Goal: Use online tool/utility: Utilize a website feature to perform a specific function

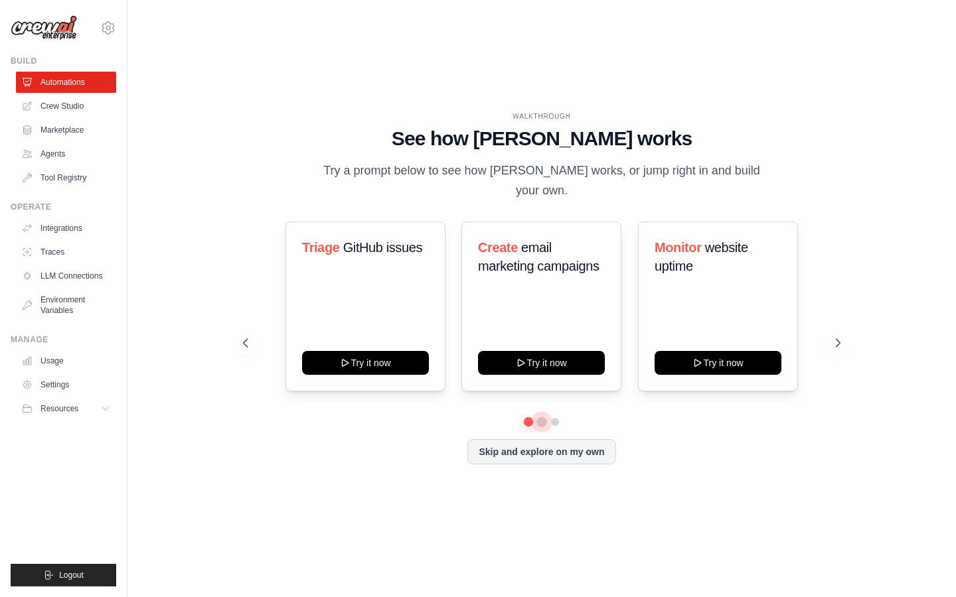
click at [544, 417] on button at bounding box center [541, 422] width 11 height 11
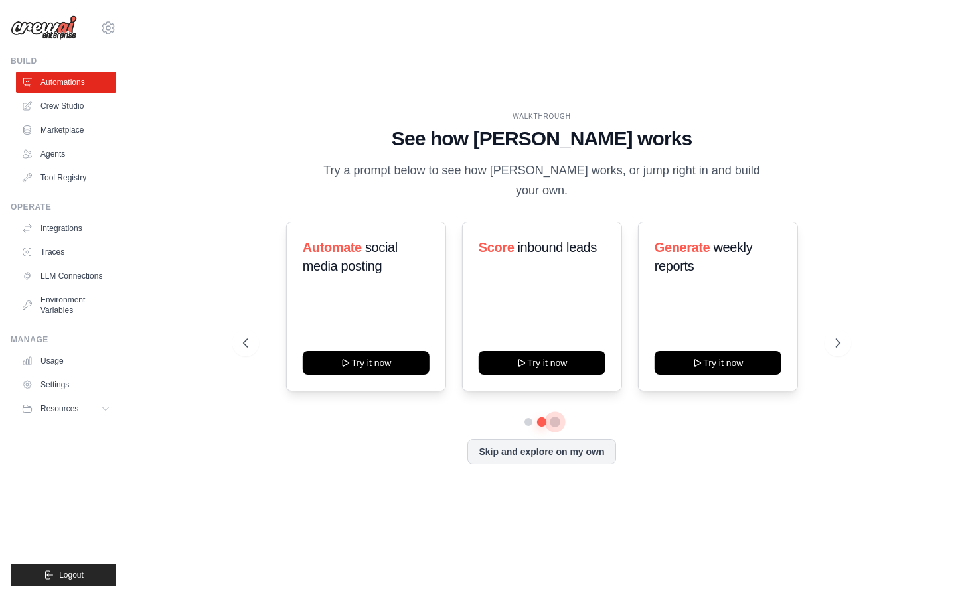
click at [558, 417] on button at bounding box center [555, 422] width 11 height 11
click at [70, 100] on link "Crew Studio" at bounding box center [67, 106] width 100 height 21
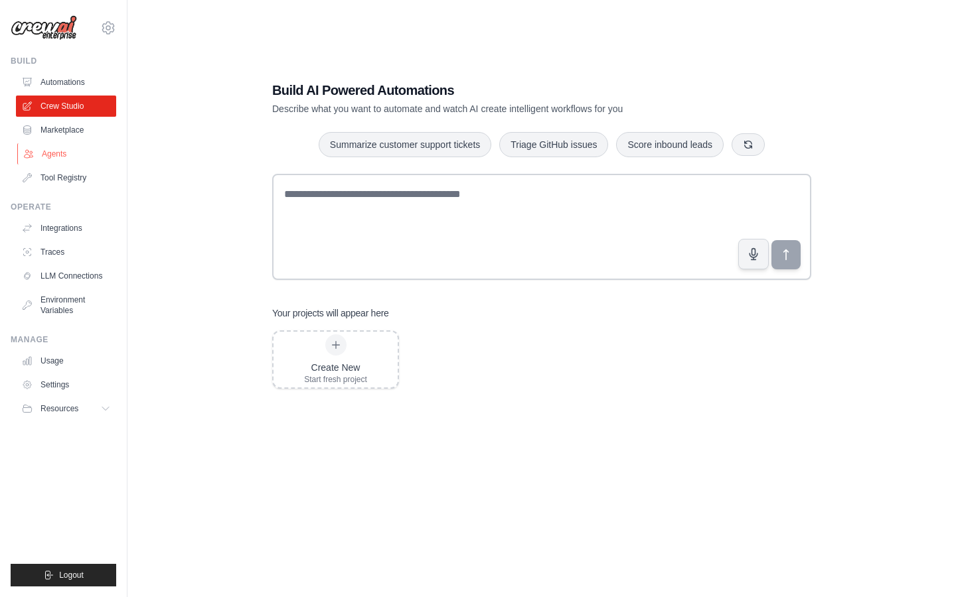
click at [66, 152] on link "Agents" at bounding box center [67, 153] width 100 height 21
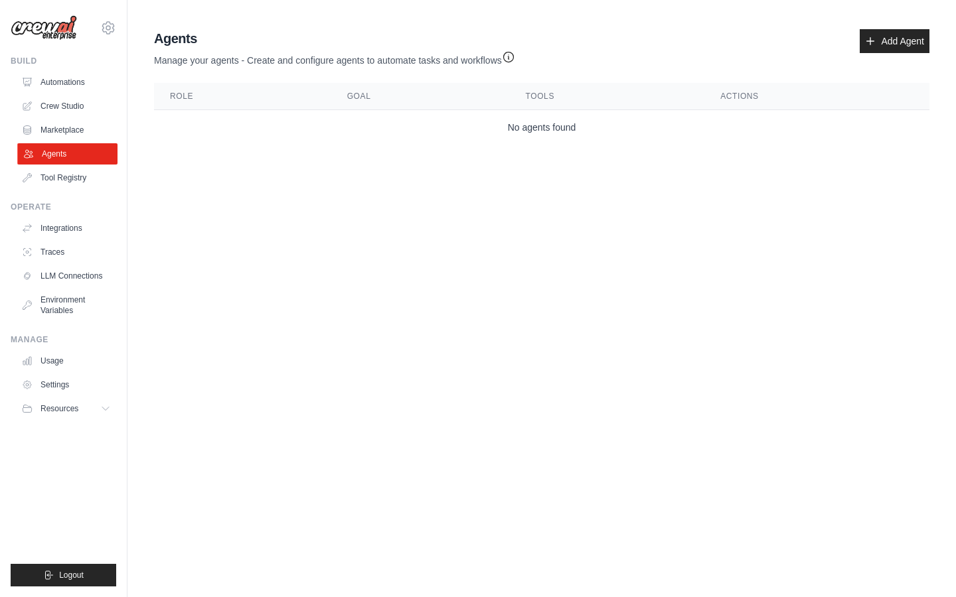
click at [60, 153] on link "Agents" at bounding box center [67, 153] width 100 height 21
click at [56, 128] on link "Marketplace" at bounding box center [67, 129] width 100 height 21
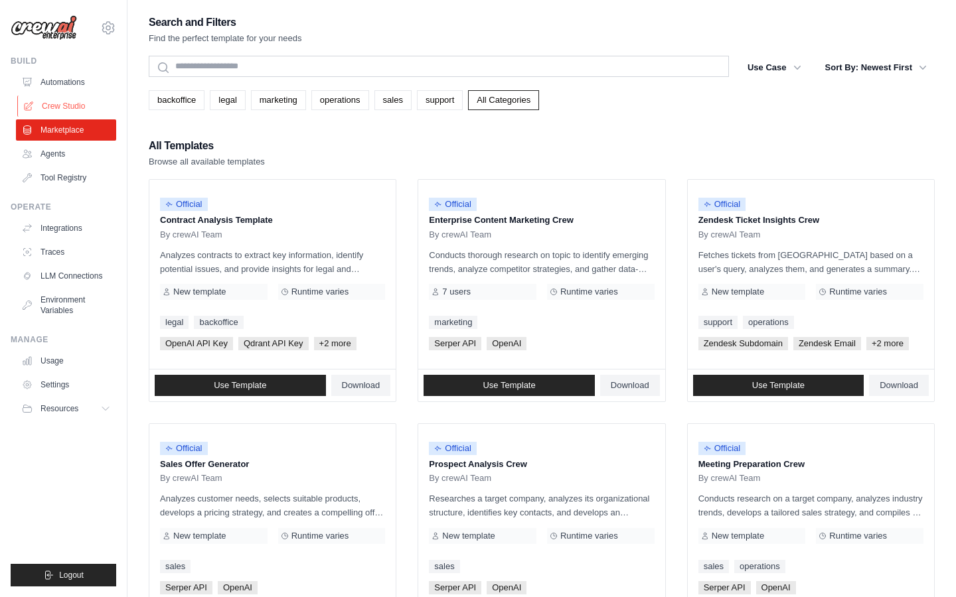
click at [56, 110] on link "Crew Studio" at bounding box center [67, 106] width 100 height 21
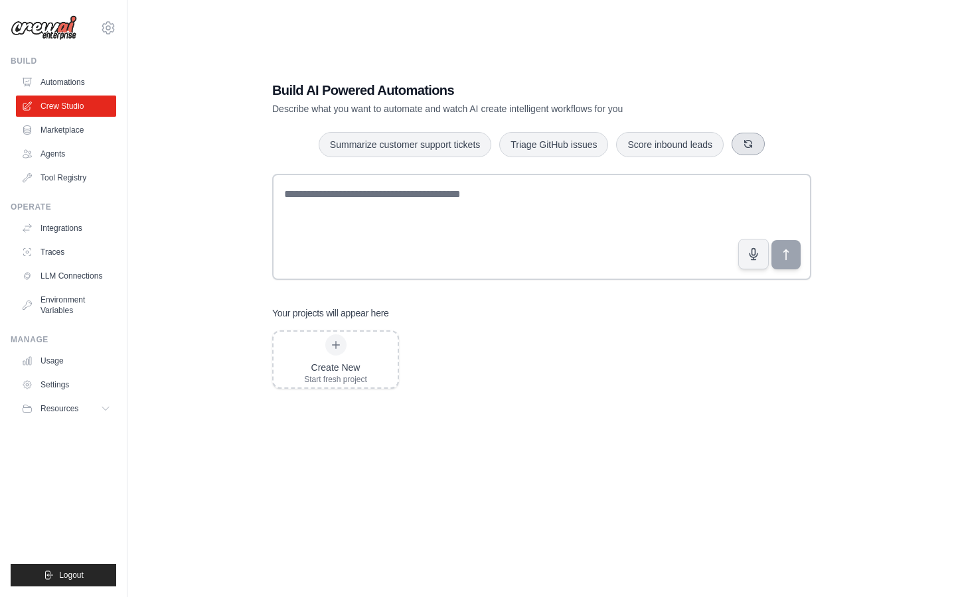
click at [749, 149] on icon "button" at bounding box center [748, 144] width 11 height 11
click at [788, 147] on div "Generate weekly reports Create email marketing campaigns Analyze customer feedb…" at bounding box center [541, 144] width 539 height 27
click at [769, 147] on icon "button" at bounding box center [766, 144] width 7 height 7
click at [768, 147] on icon "button" at bounding box center [764, 144] width 7 height 7
click at [768, 147] on button "button" at bounding box center [776, 144] width 33 height 23
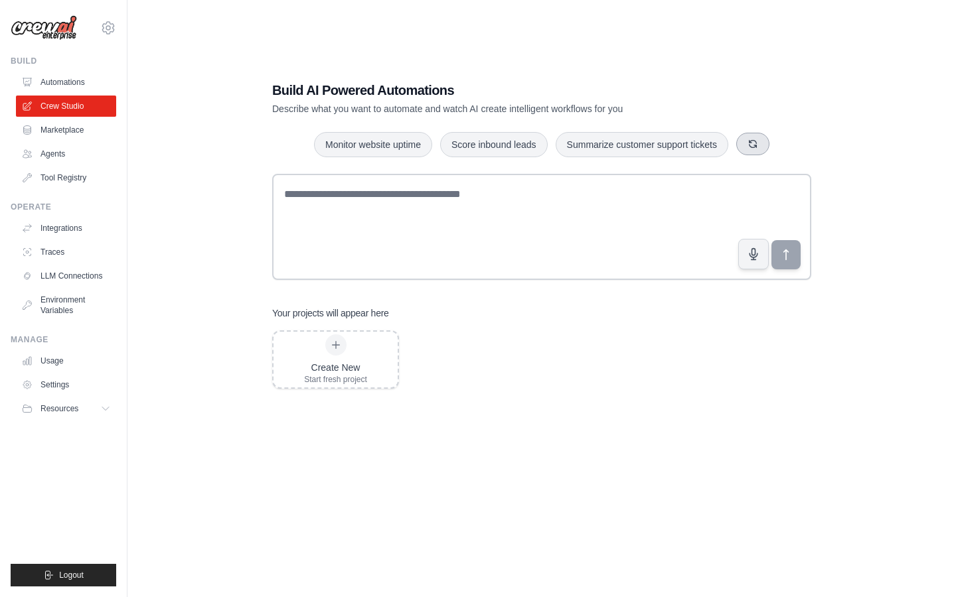
click at [767, 146] on button "button" at bounding box center [752, 144] width 33 height 23
click at [700, 139] on button "Analyze customer feedback" at bounding box center [669, 143] width 137 height 25
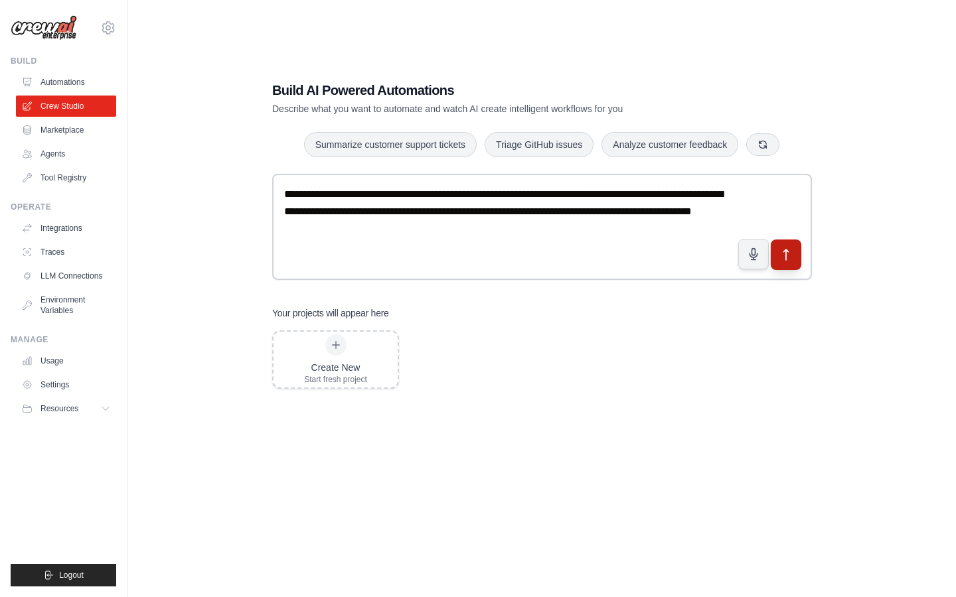
click at [798, 257] on button "submit" at bounding box center [786, 255] width 31 height 31
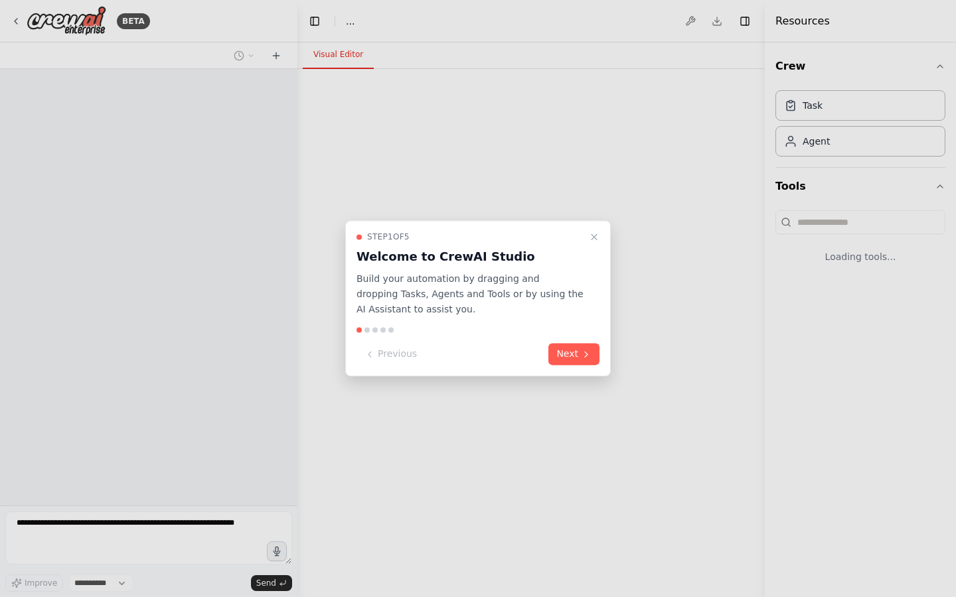
select select "****"
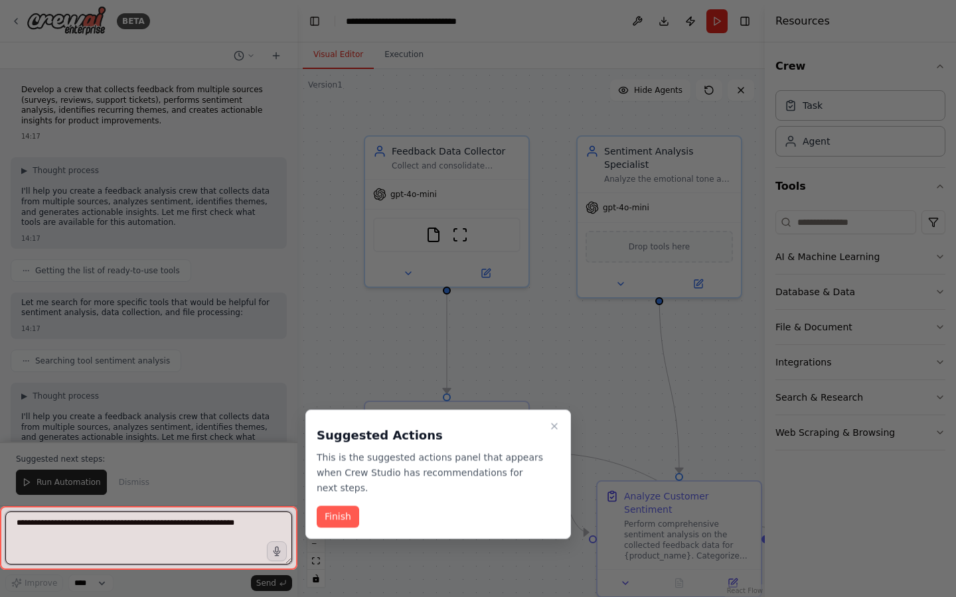
scroll to position [1591, 0]
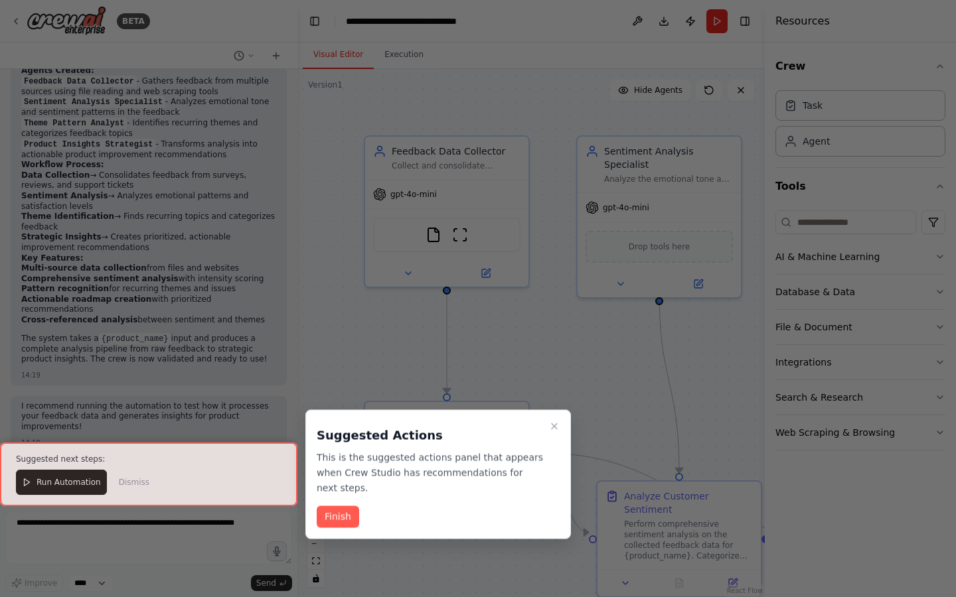
click at [80, 484] on div at bounding box center [148, 475] width 297 height 64
click at [67, 484] on div at bounding box center [148, 475] width 297 height 64
click at [352, 520] on button "Finish" at bounding box center [338, 517] width 42 height 22
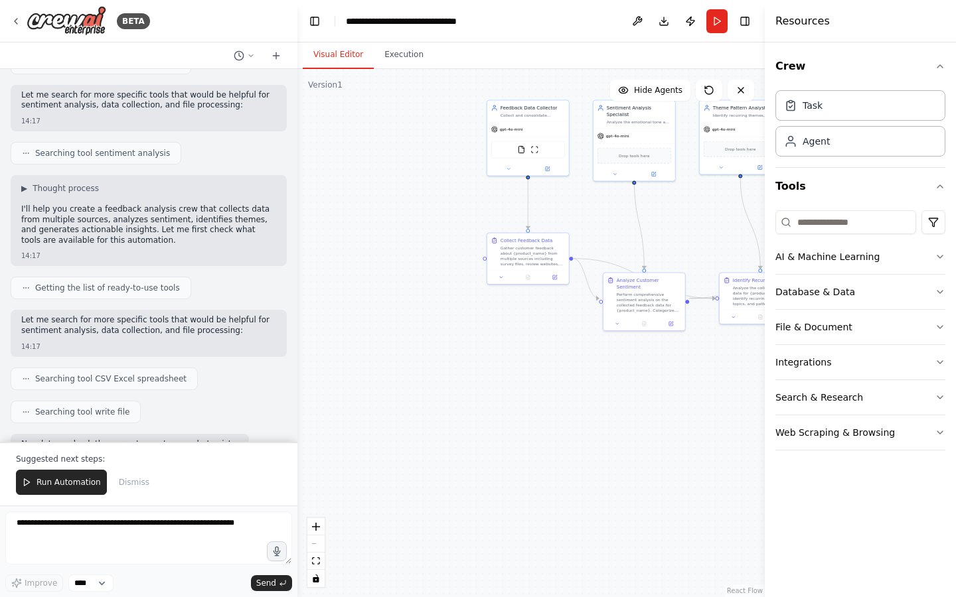
scroll to position [0, 0]
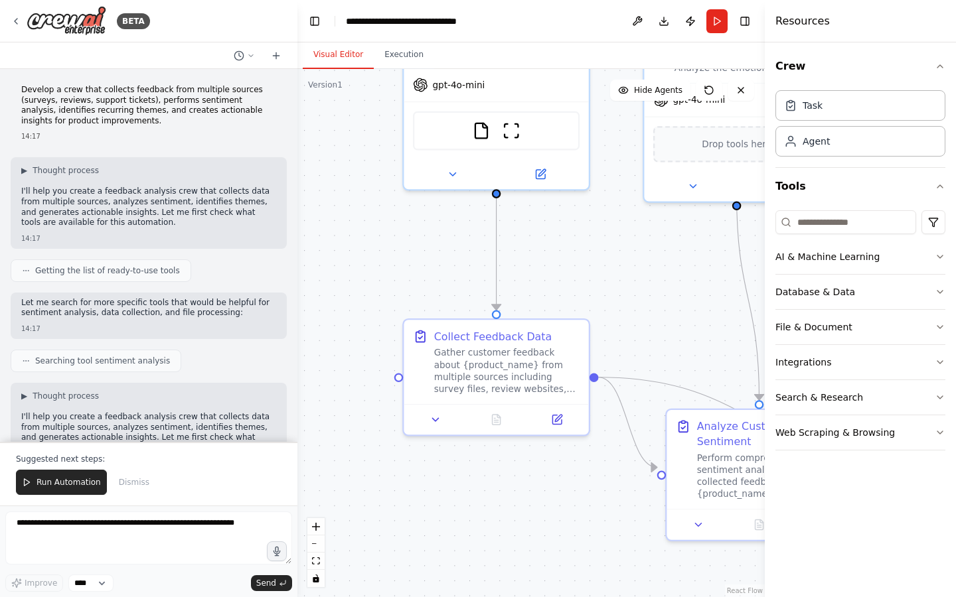
click at [385, 250] on div ".deletable-edge-delete-btn { width: 20px; height: 20px; border: 0px solid #ffff…" at bounding box center [530, 333] width 467 height 528
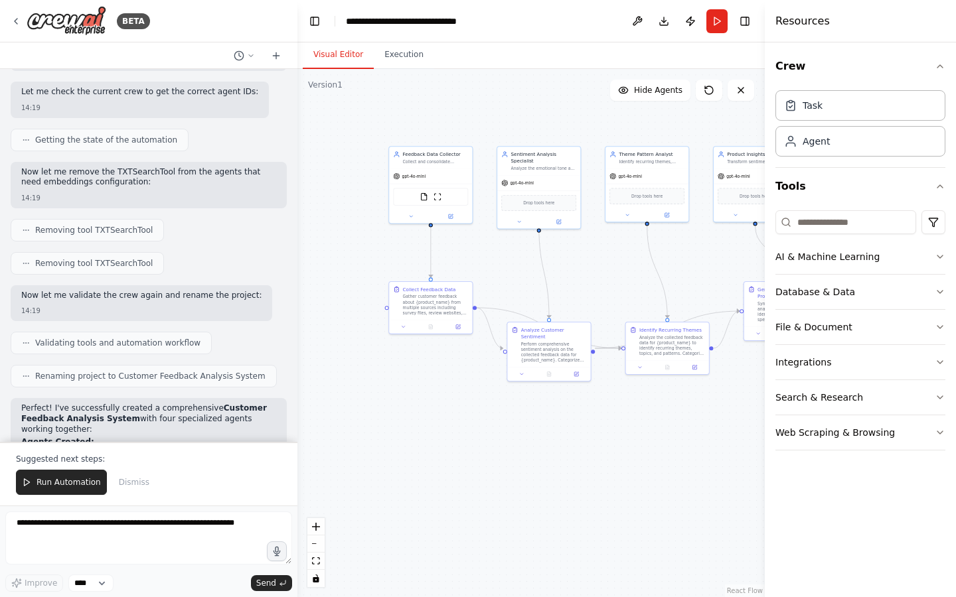
scroll to position [937, 0]
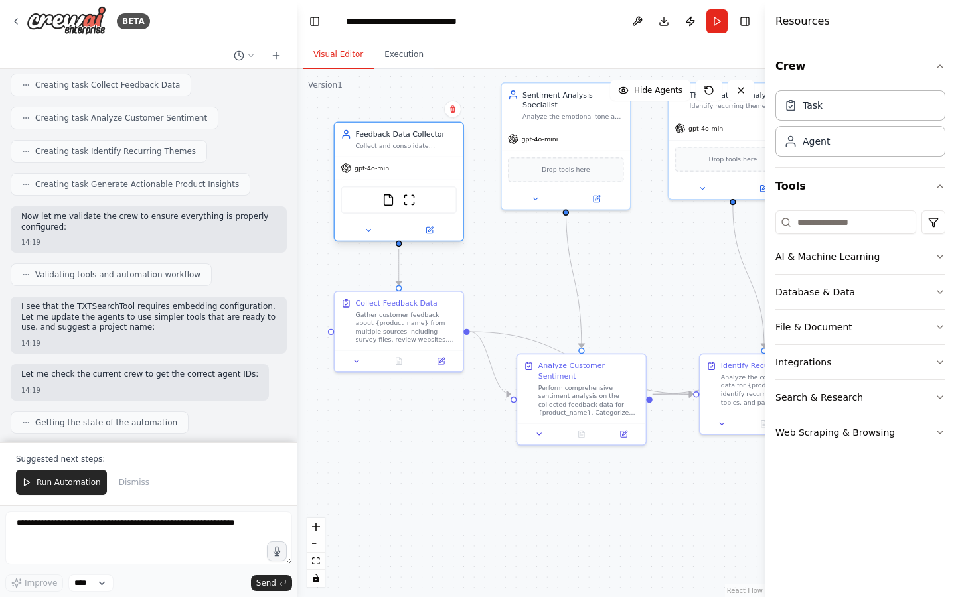
drag, startPoint x: 423, startPoint y: 90, endPoint x: 427, endPoint y: 131, distance: 41.9
click at [427, 131] on div "Feedback Data Collector" at bounding box center [407, 134] width 102 height 11
